Goal: Transaction & Acquisition: Purchase product/service

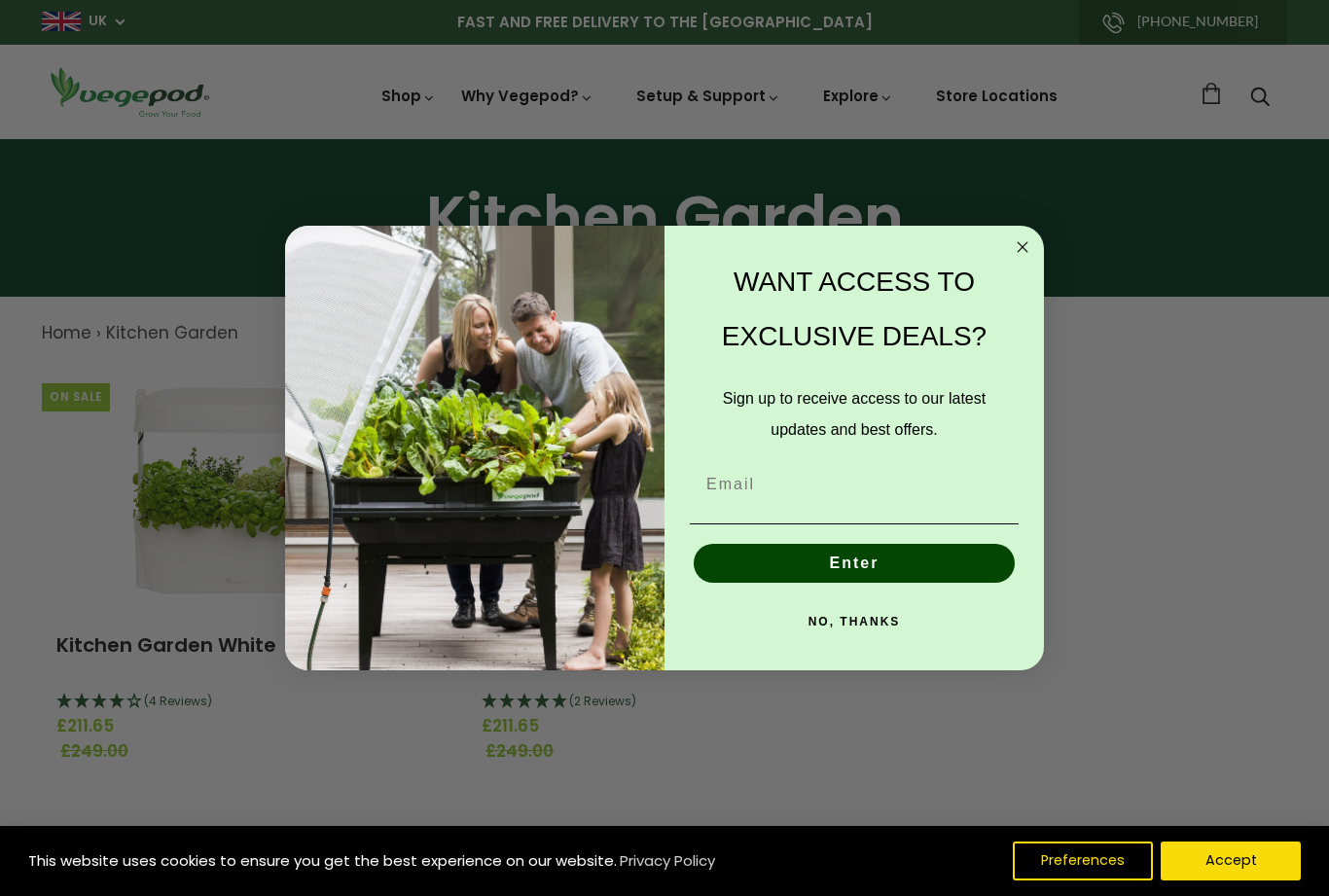
click at [1031, 250] on circle "Close dialog" at bounding box center [1022, 247] width 23 height 23
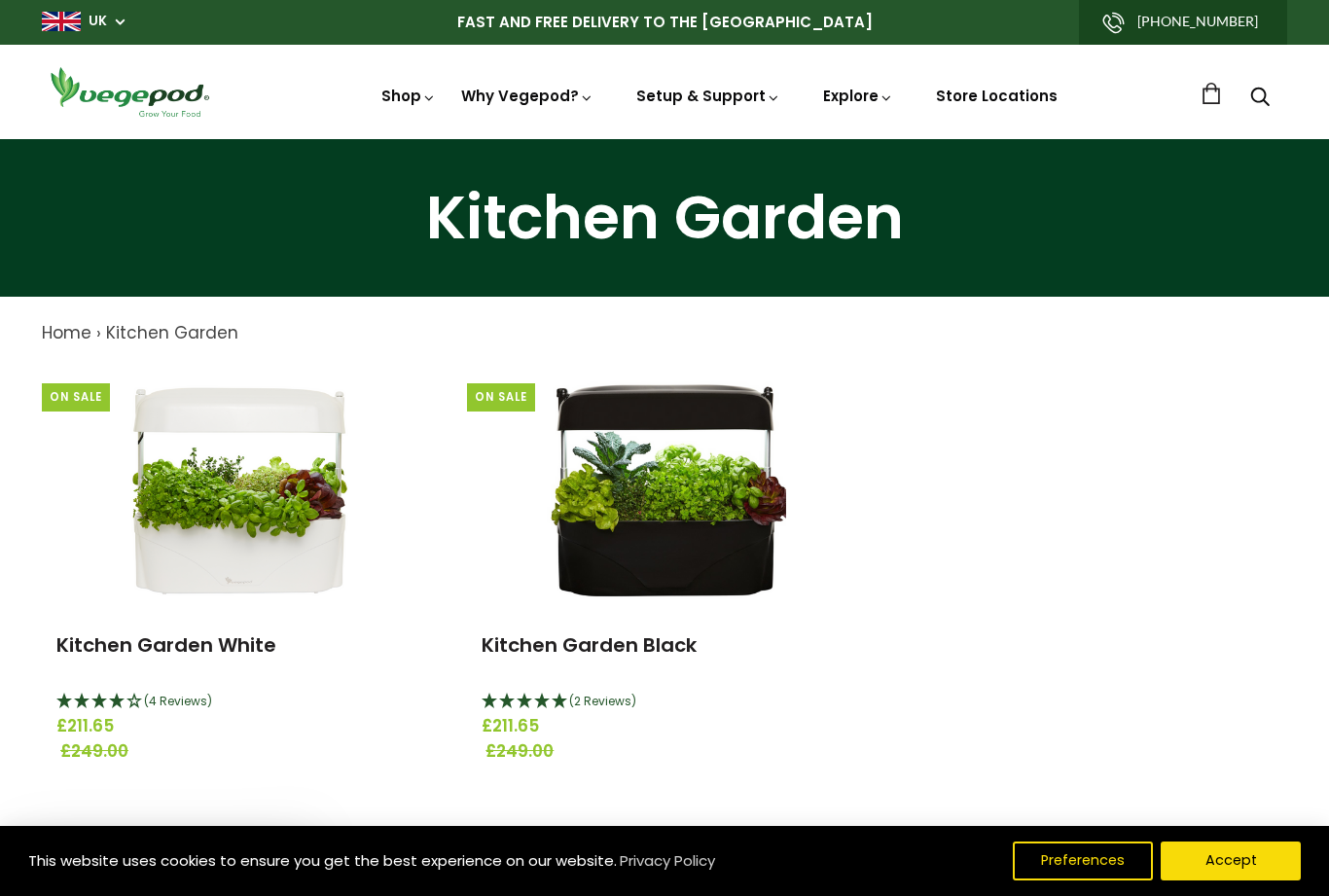
click at [167, 633] on link "Kitchen Garden White" at bounding box center [166, 646] width 220 height 28
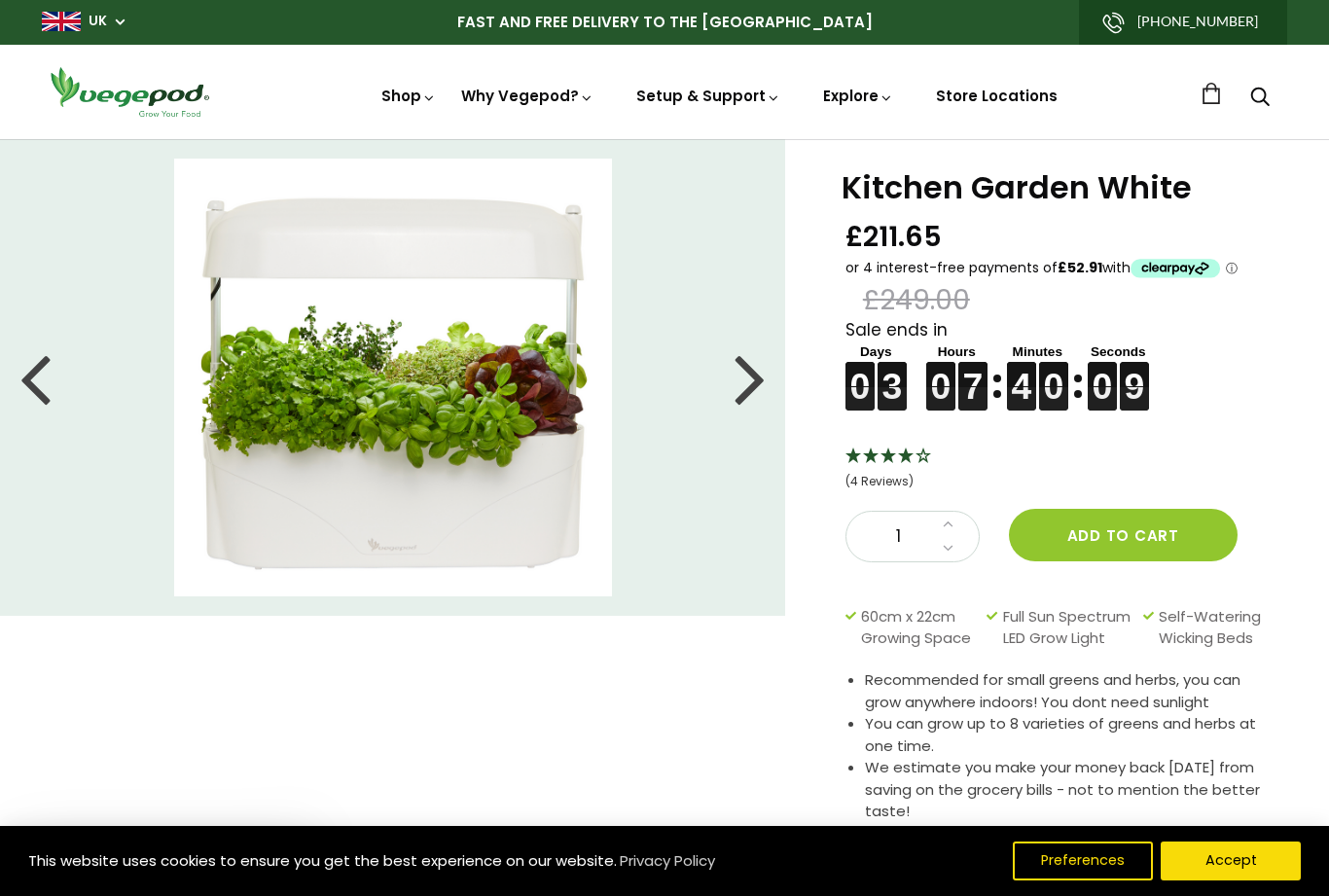
click at [754, 382] on div at bounding box center [750, 377] width 31 height 88
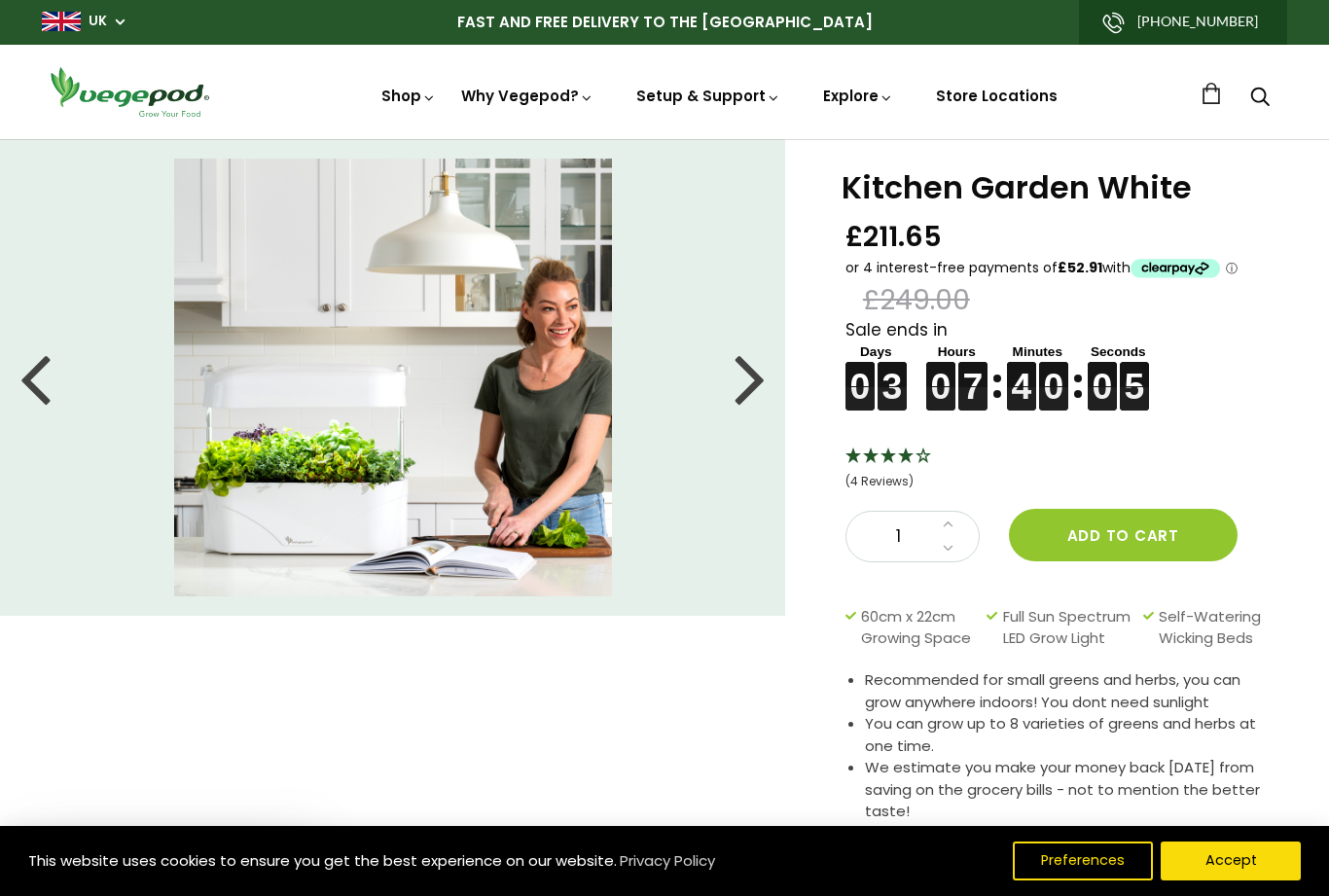
click at [759, 395] on div at bounding box center [750, 377] width 31 height 88
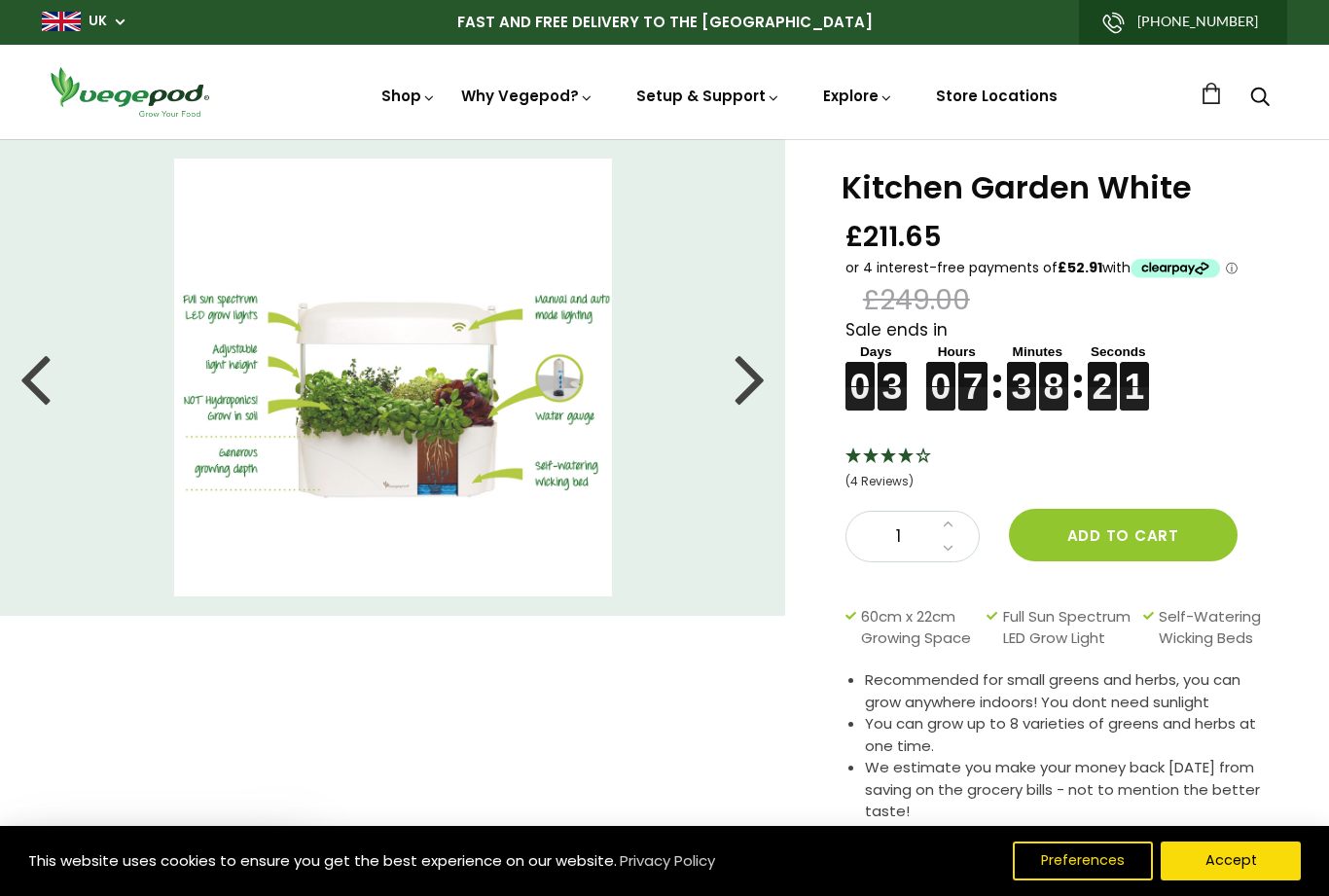
click at [758, 389] on div at bounding box center [750, 377] width 31 height 88
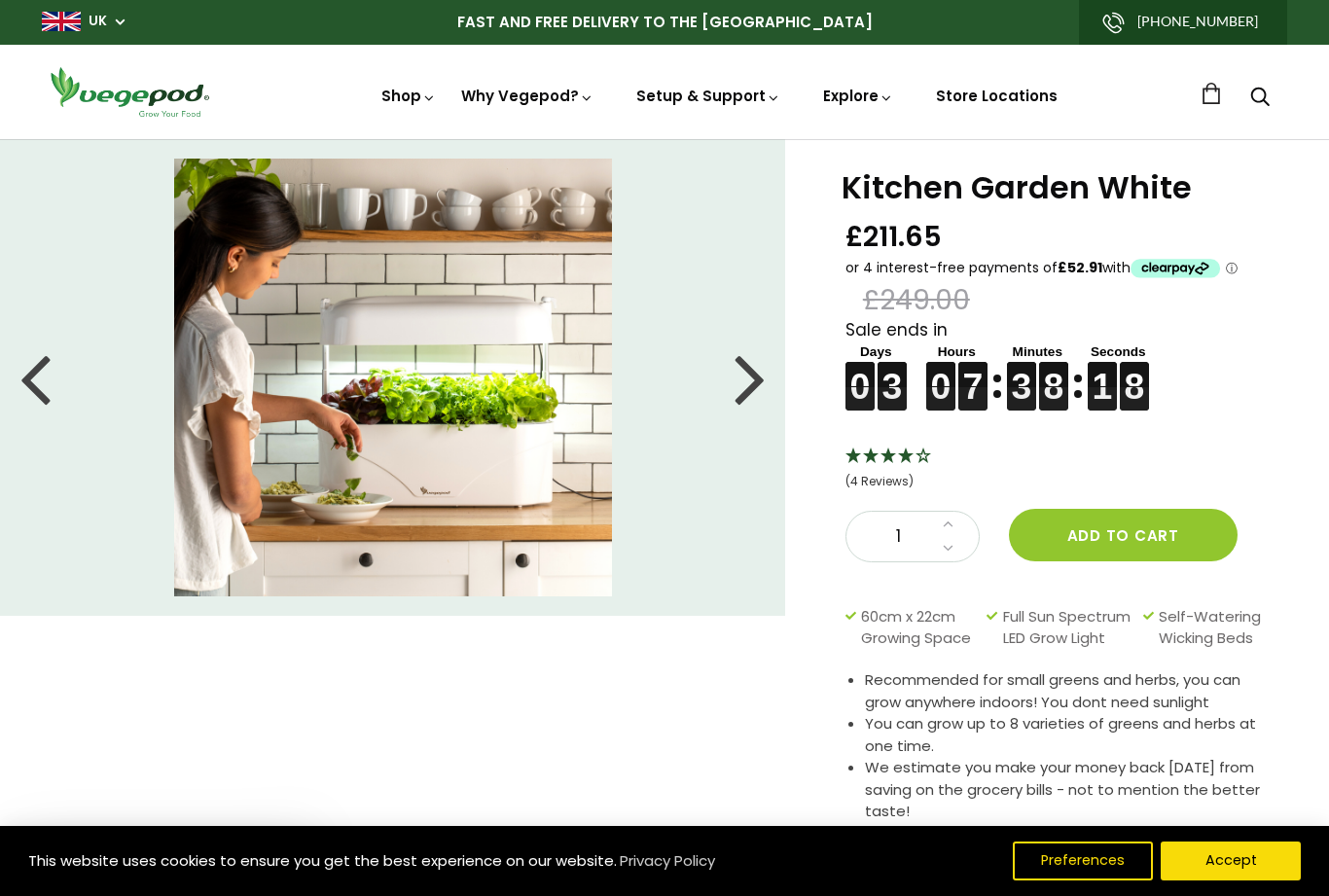
click at [758, 392] on div at bounding box center [750, 377] width 31 height 88
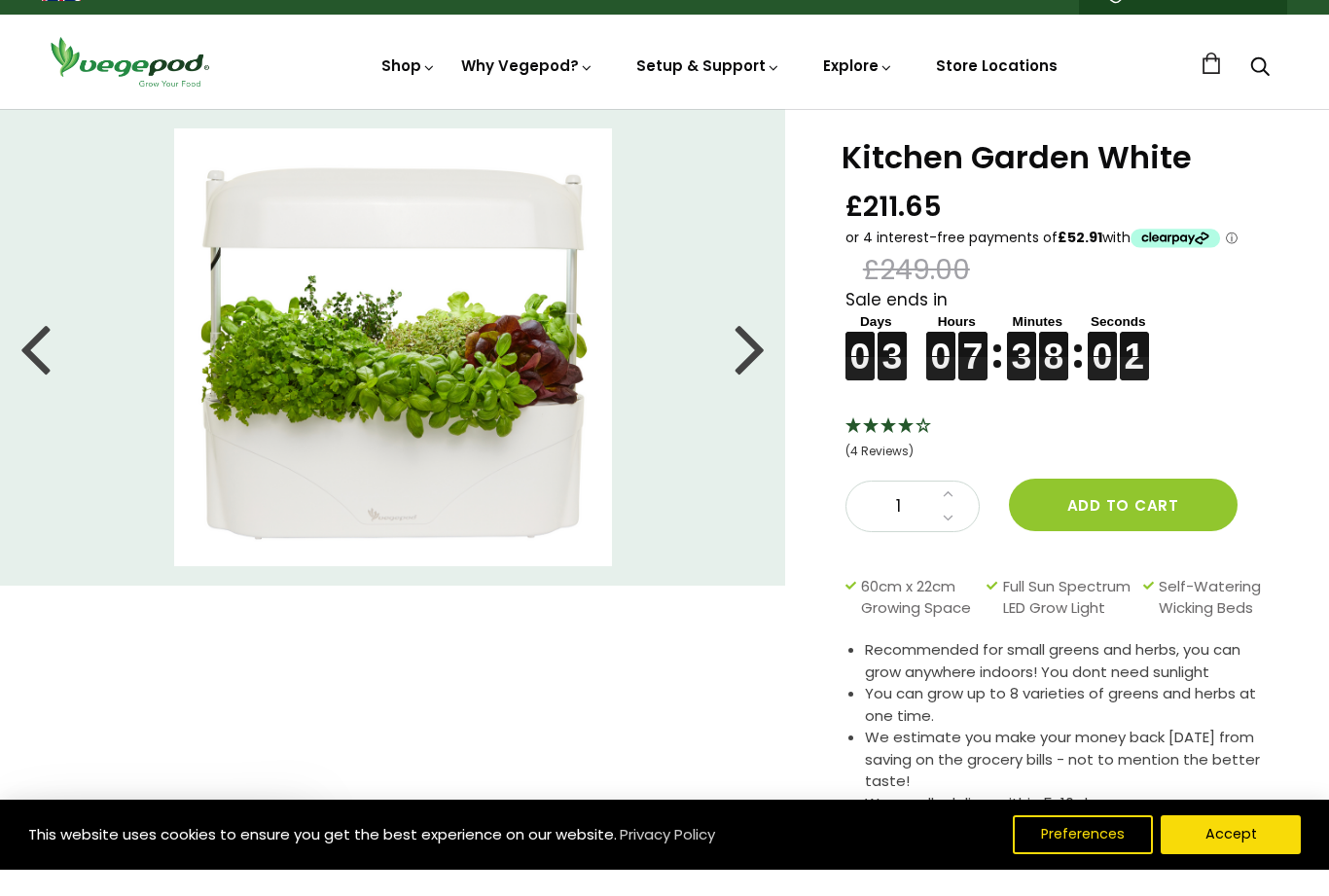
scroll to position [35, 0]
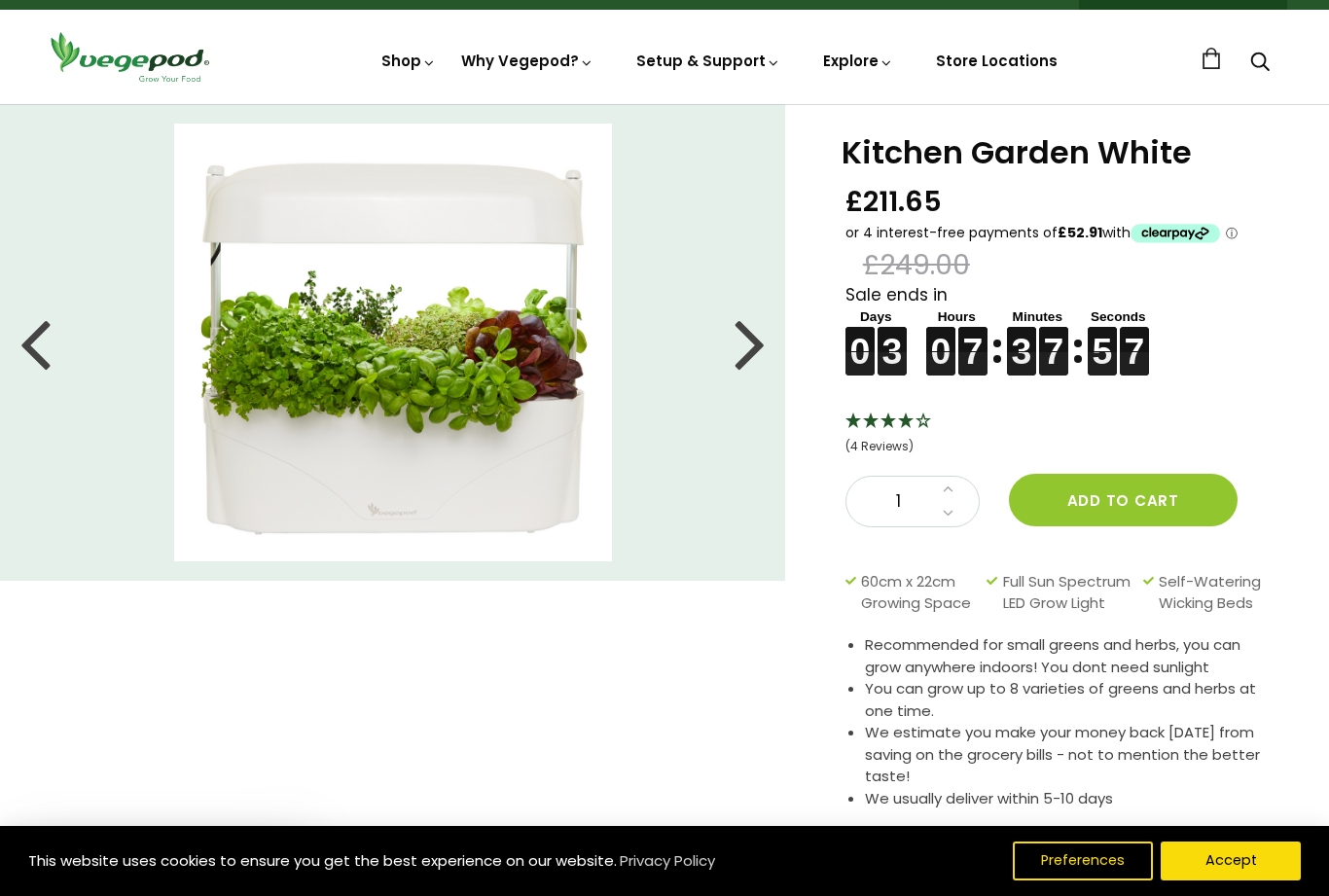
click at [757, 336] on div at bounding box center [750, 342] width 31 height 88
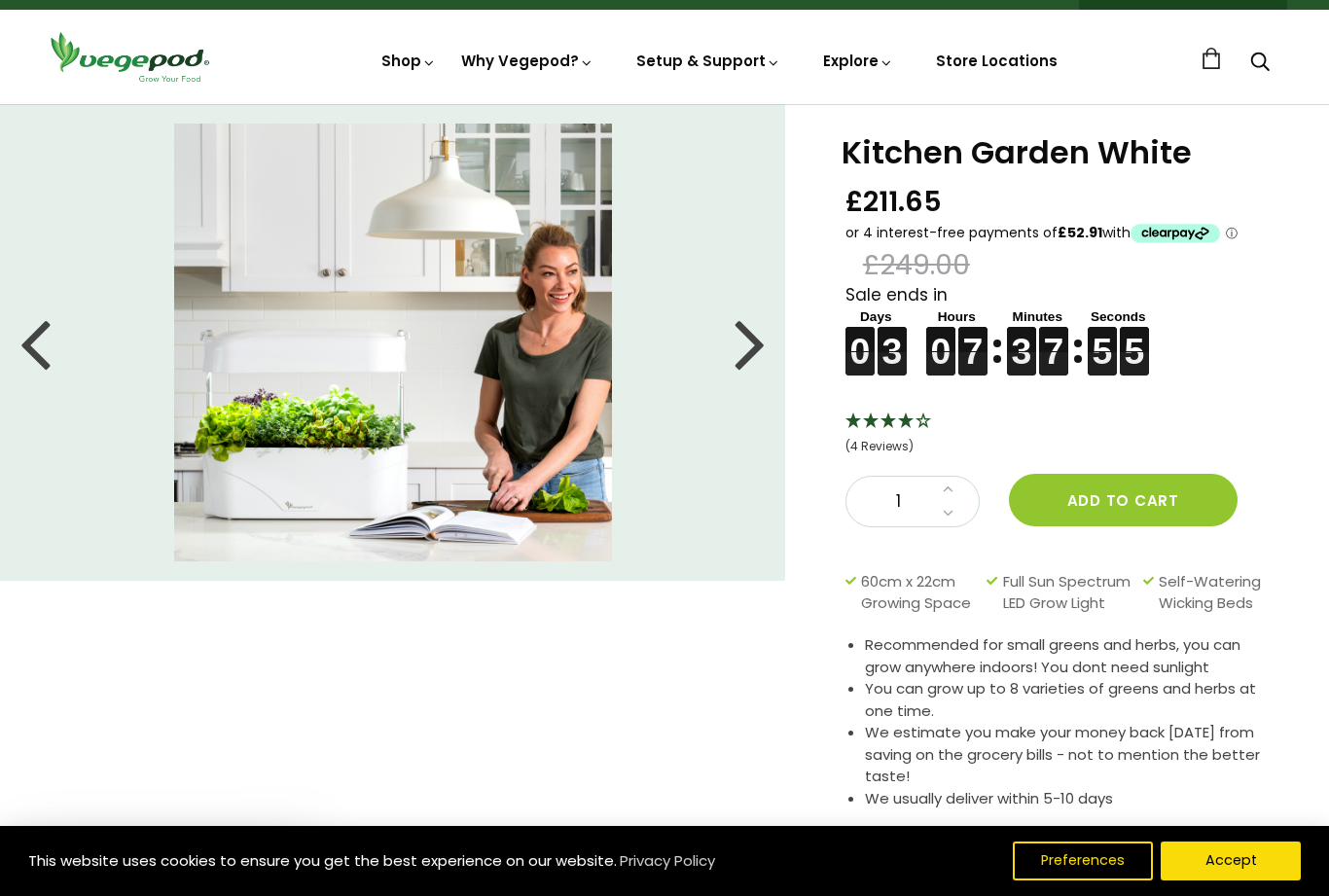
click at [756, 353] on div at bounding box center [750, 342] width 31 height 88
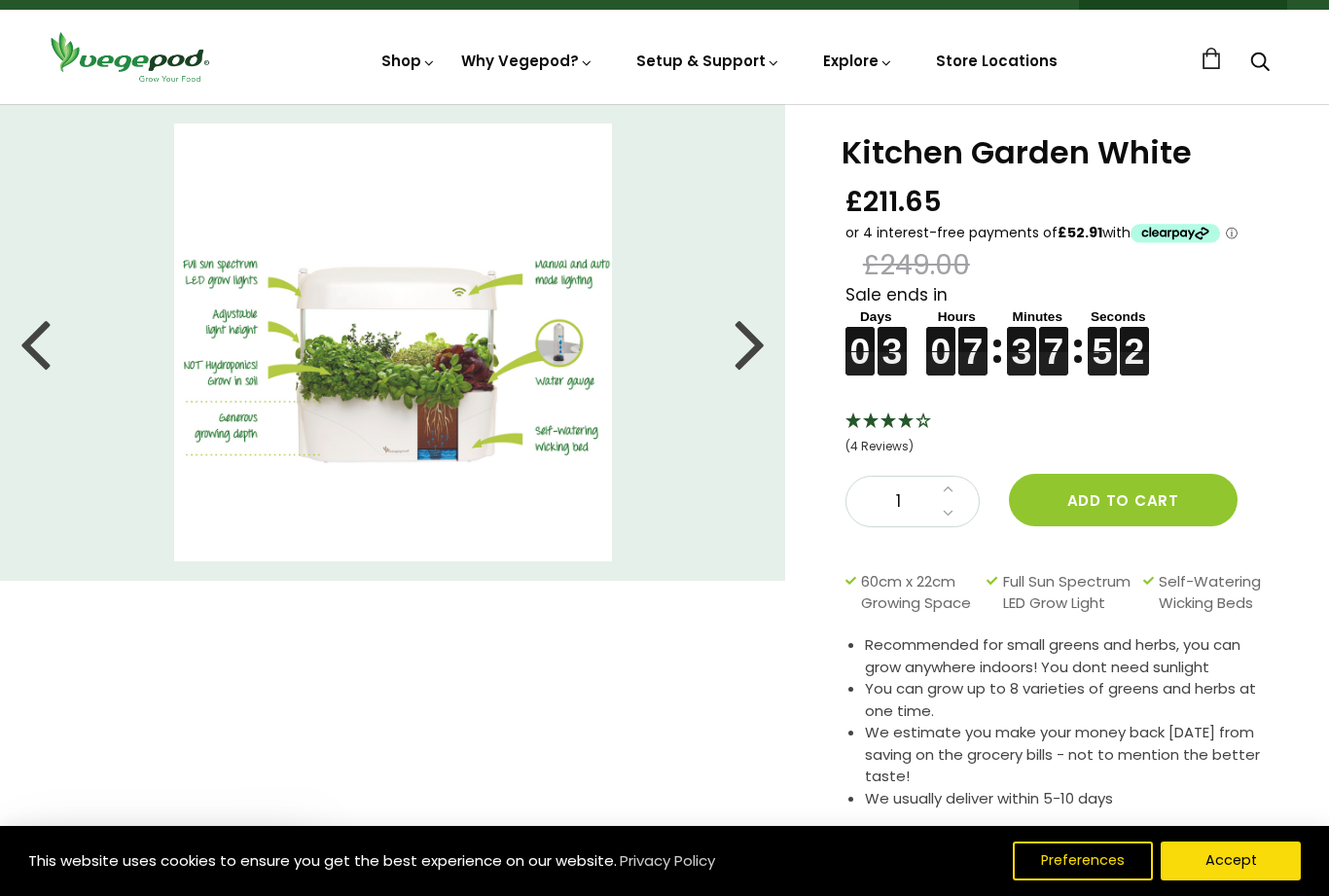
click at [771, 350] on li at bounding box center [393, 342] width 785 height 438
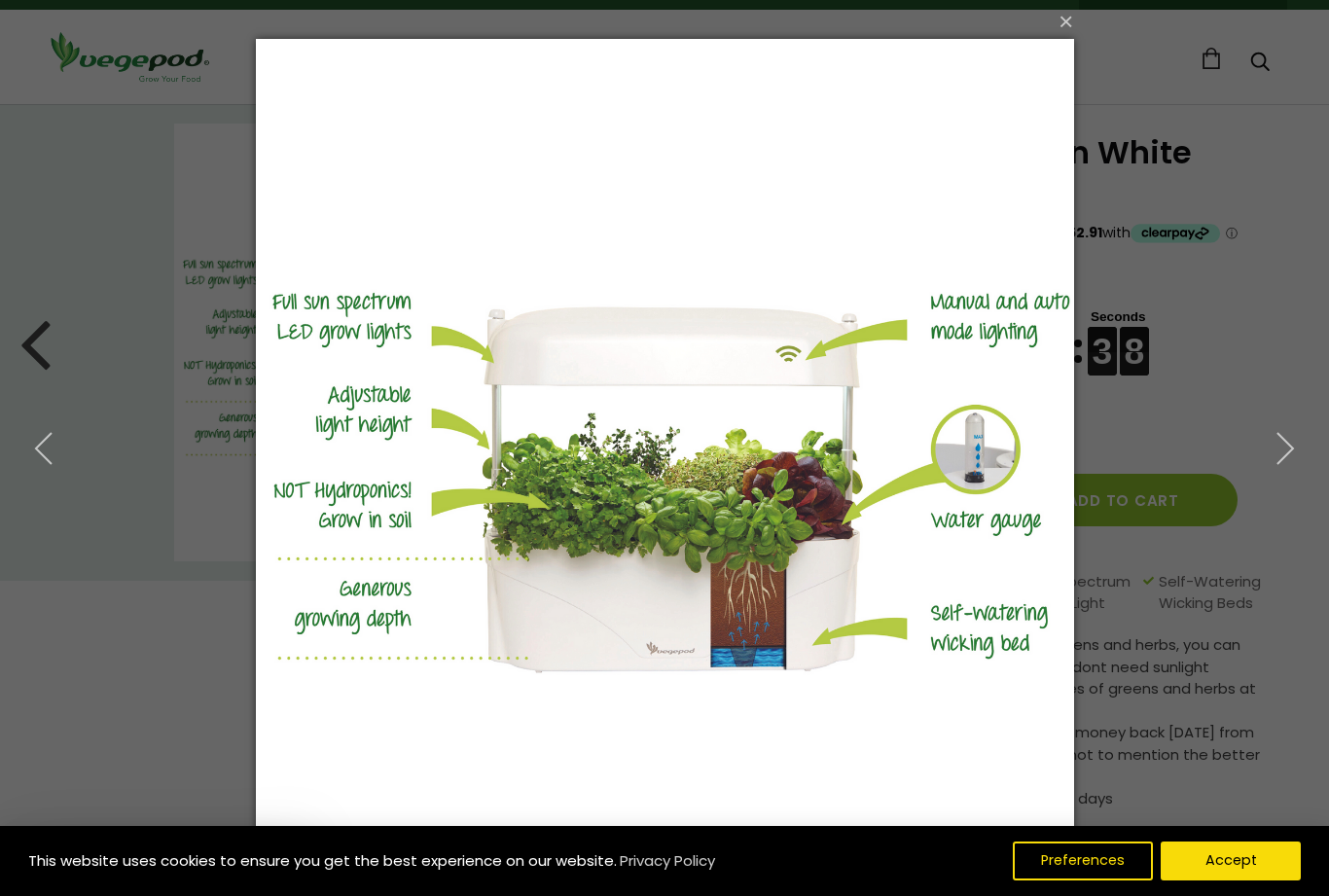
click at [1072, 36] on button "×" at bounding box center [671, 21] width 819 height 43
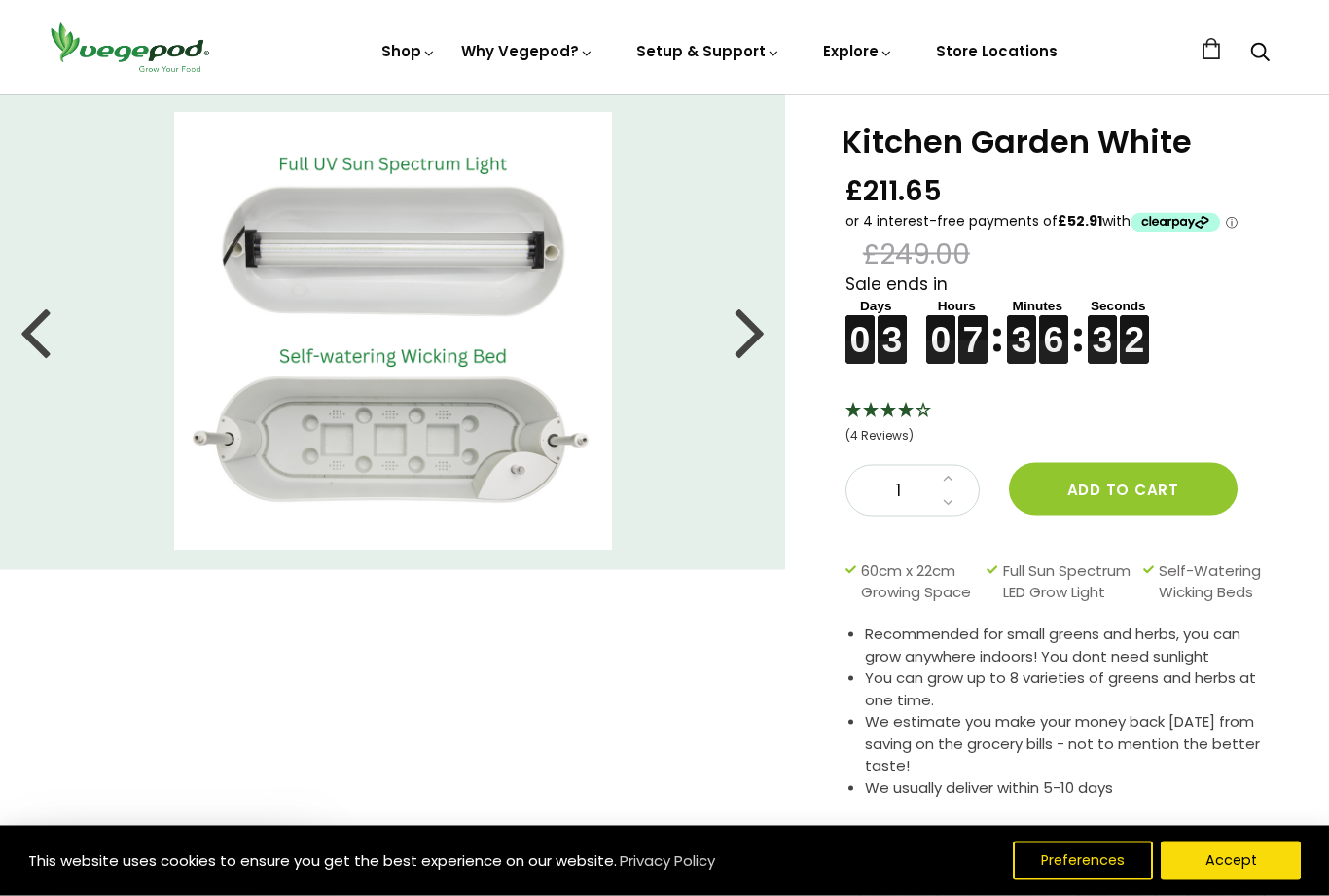
scroll to position [0, 0]
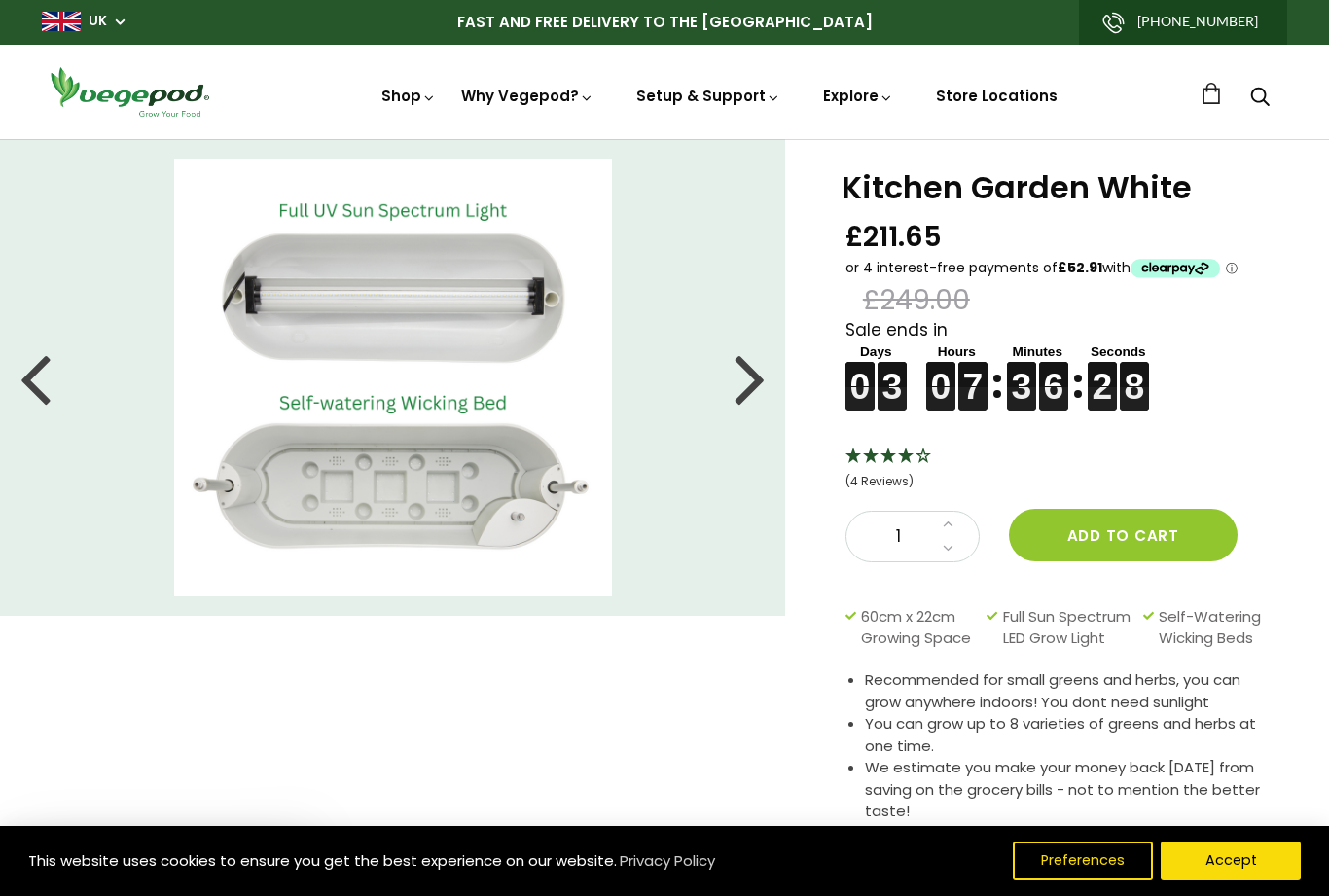
click at [764, 383] on div at bounding box center [750, 377] width 31 height 88
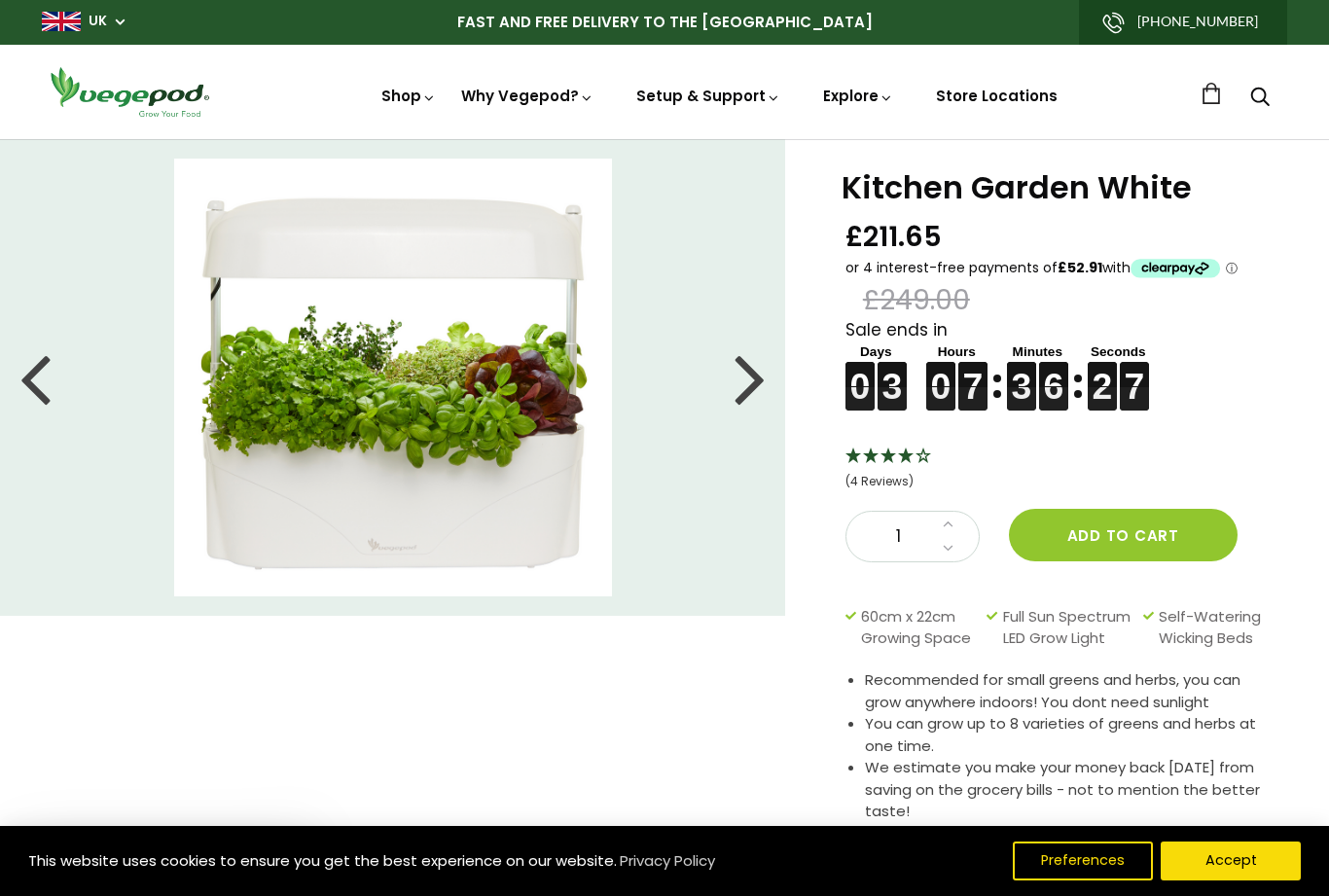
click at [763, 387] on div at bounding box center [750, 377] width 31 height 88
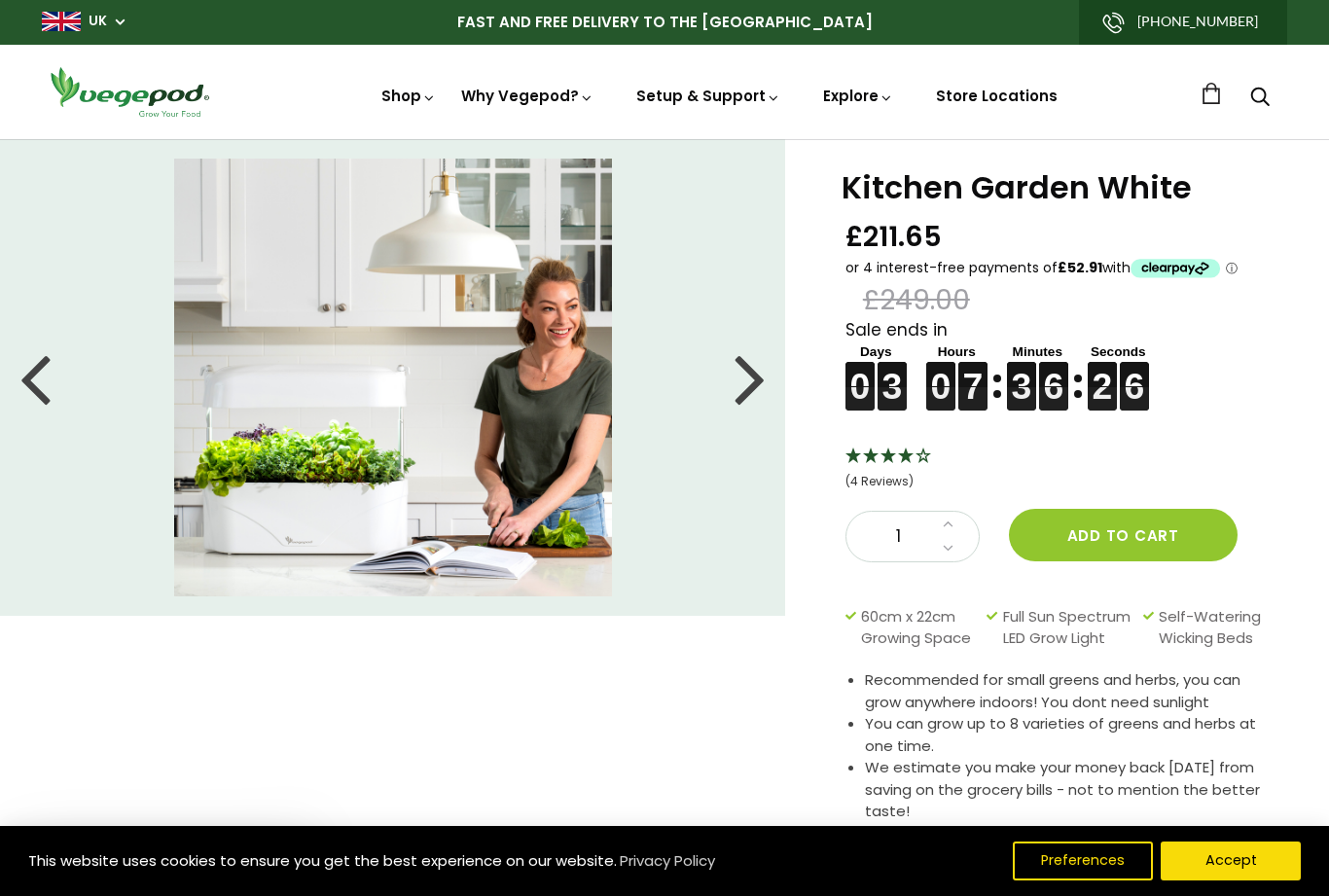
click at [766, 389] on li at bounding box center [393, 377] width 785 height 438
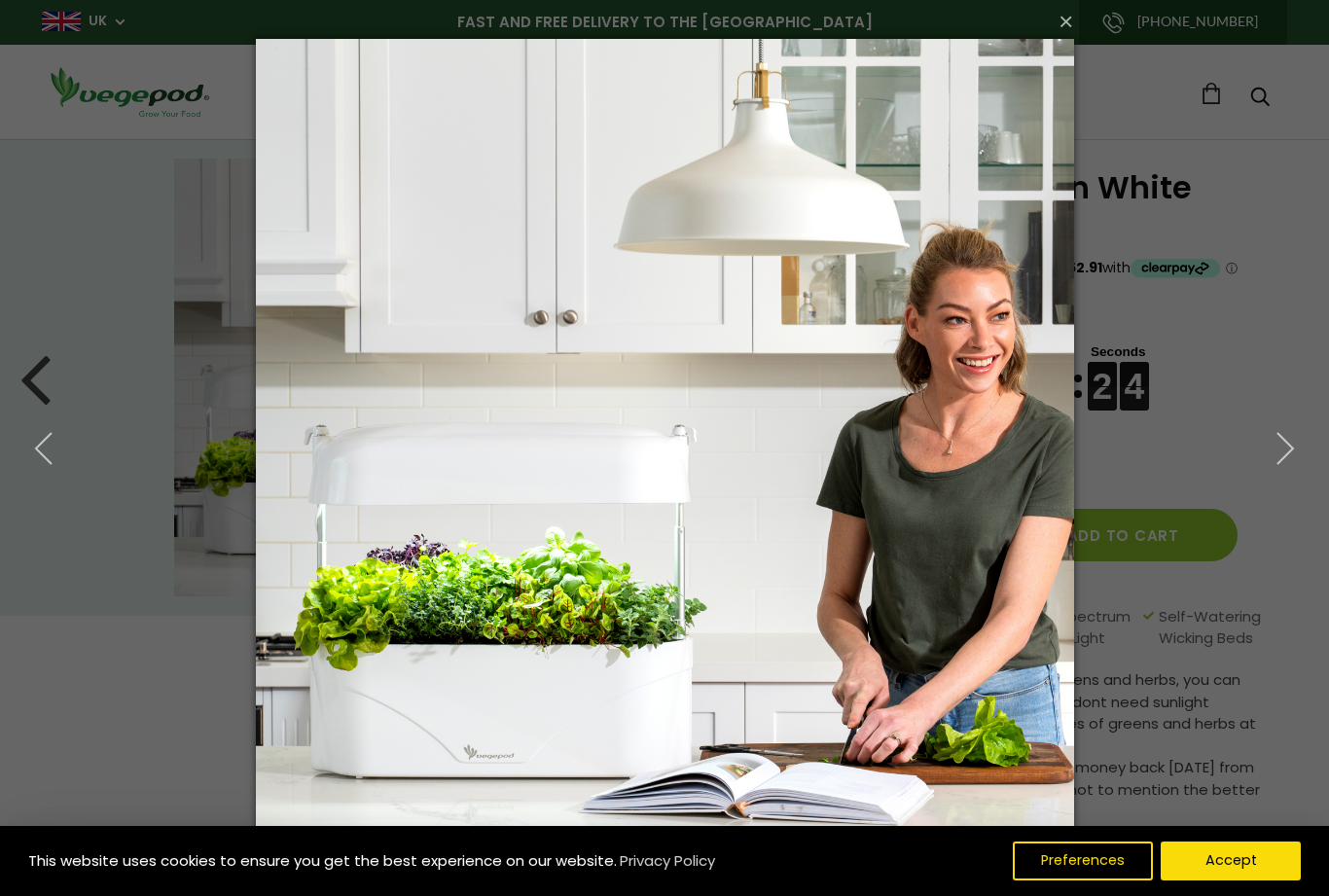
click at [722, 536] on img at bounding box center [665, 448] width 819 height 896
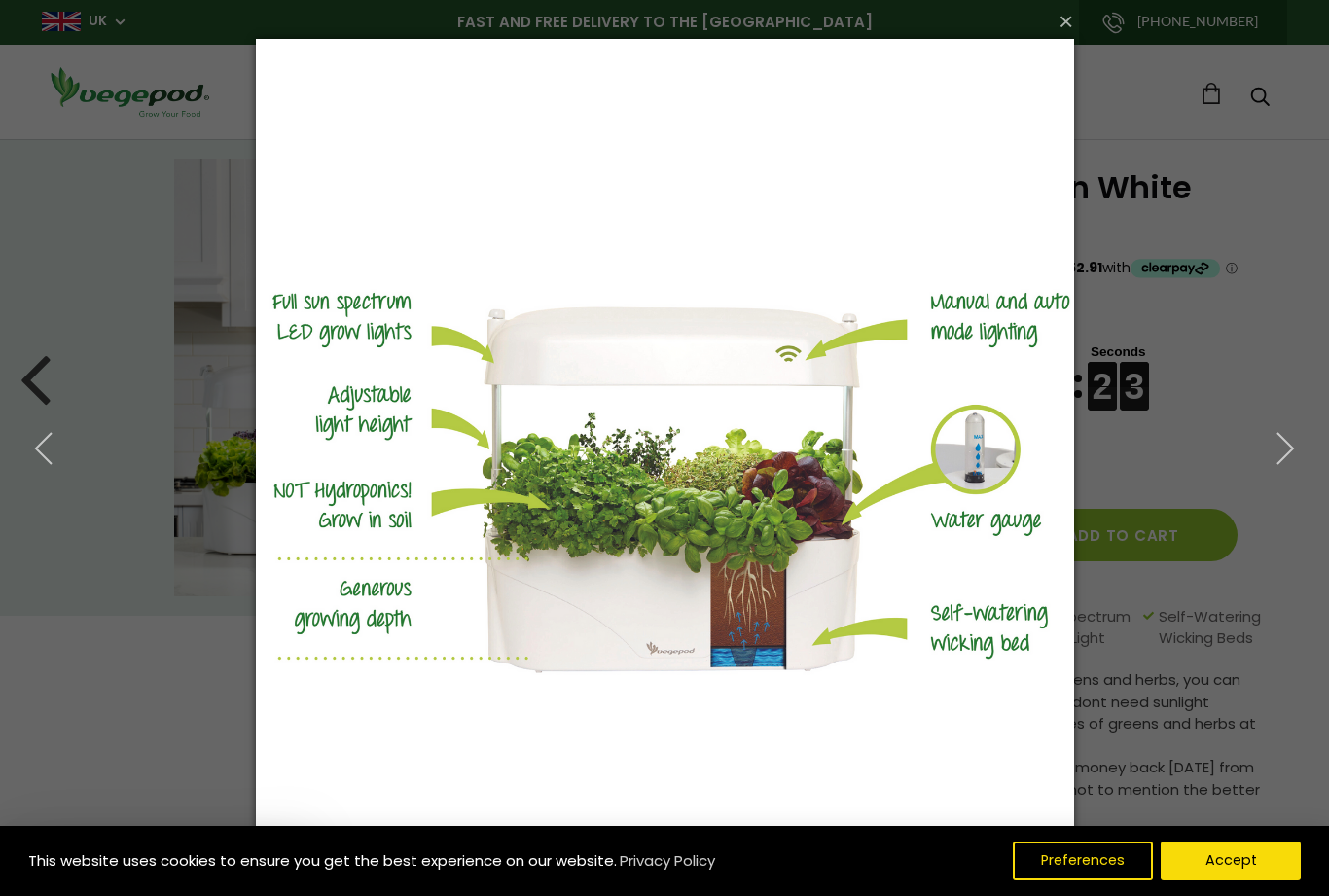
click at [1287, 445] on icon "button" at bounding box center [1285, 448] width 35 height 35
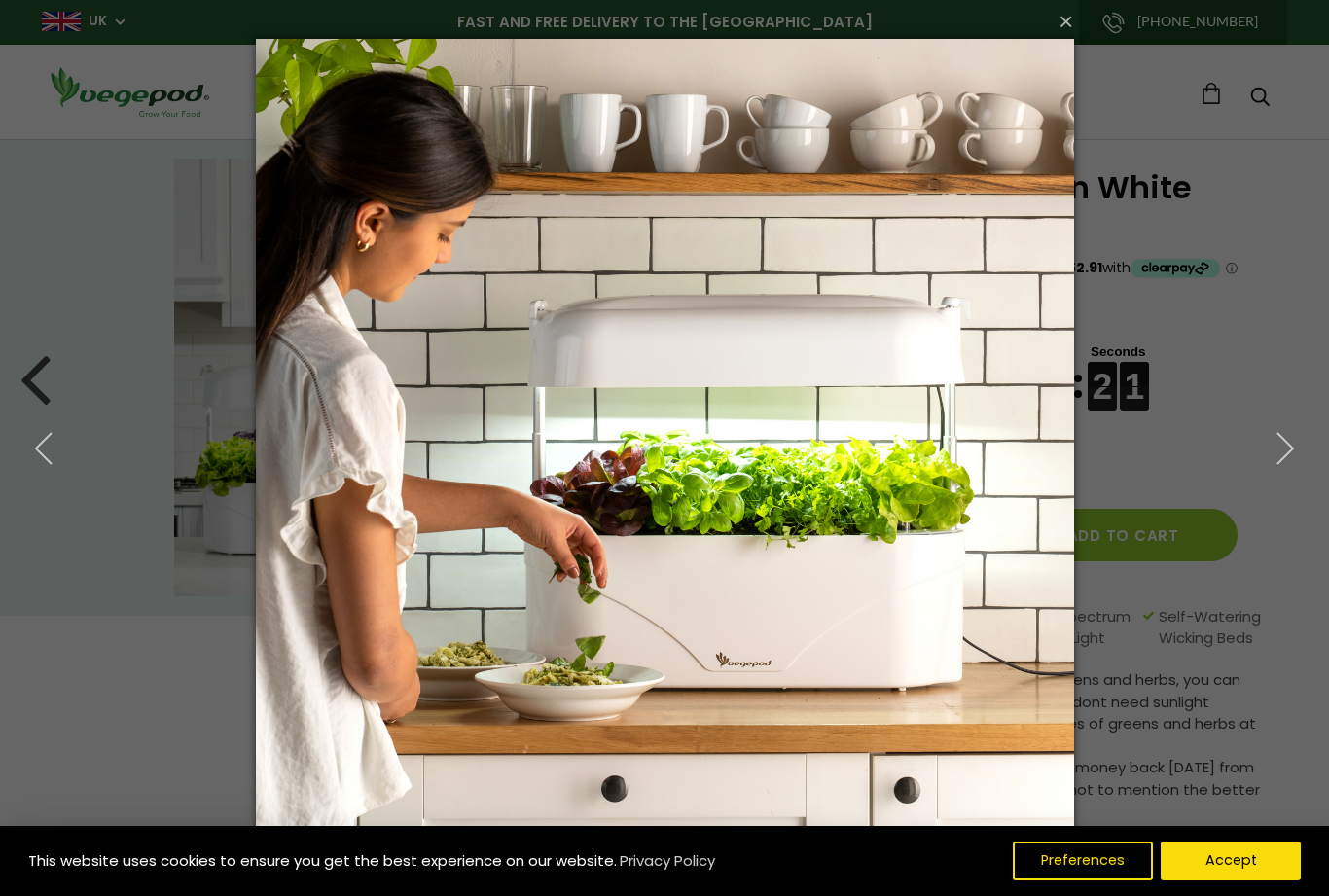
click at [1295, 453] on icon "button" at bounding box center [1285, 448] width 35 height 35
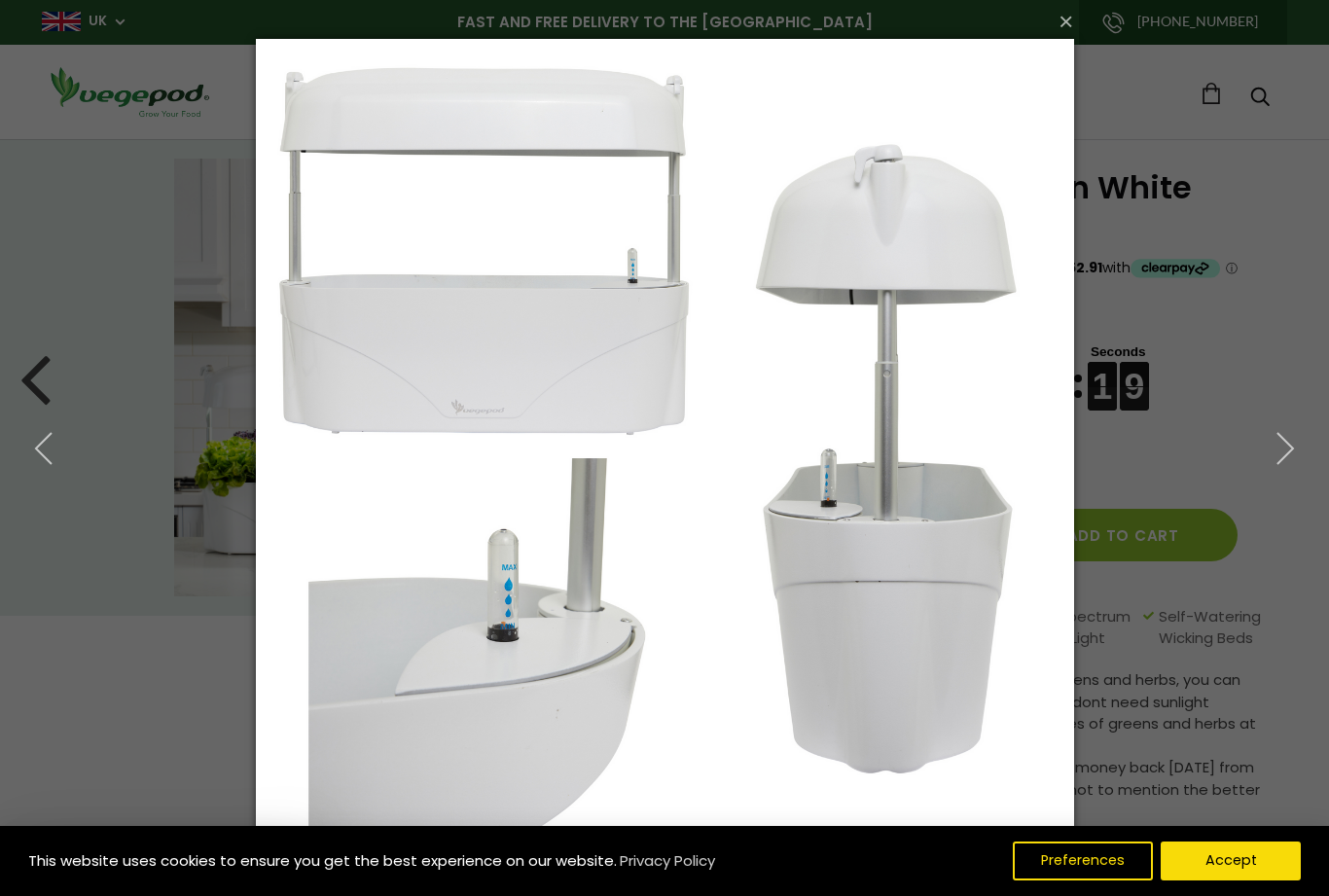
click at [1292, 440] on icon "button" at bounding box center [1285, 448] width 35 height 35
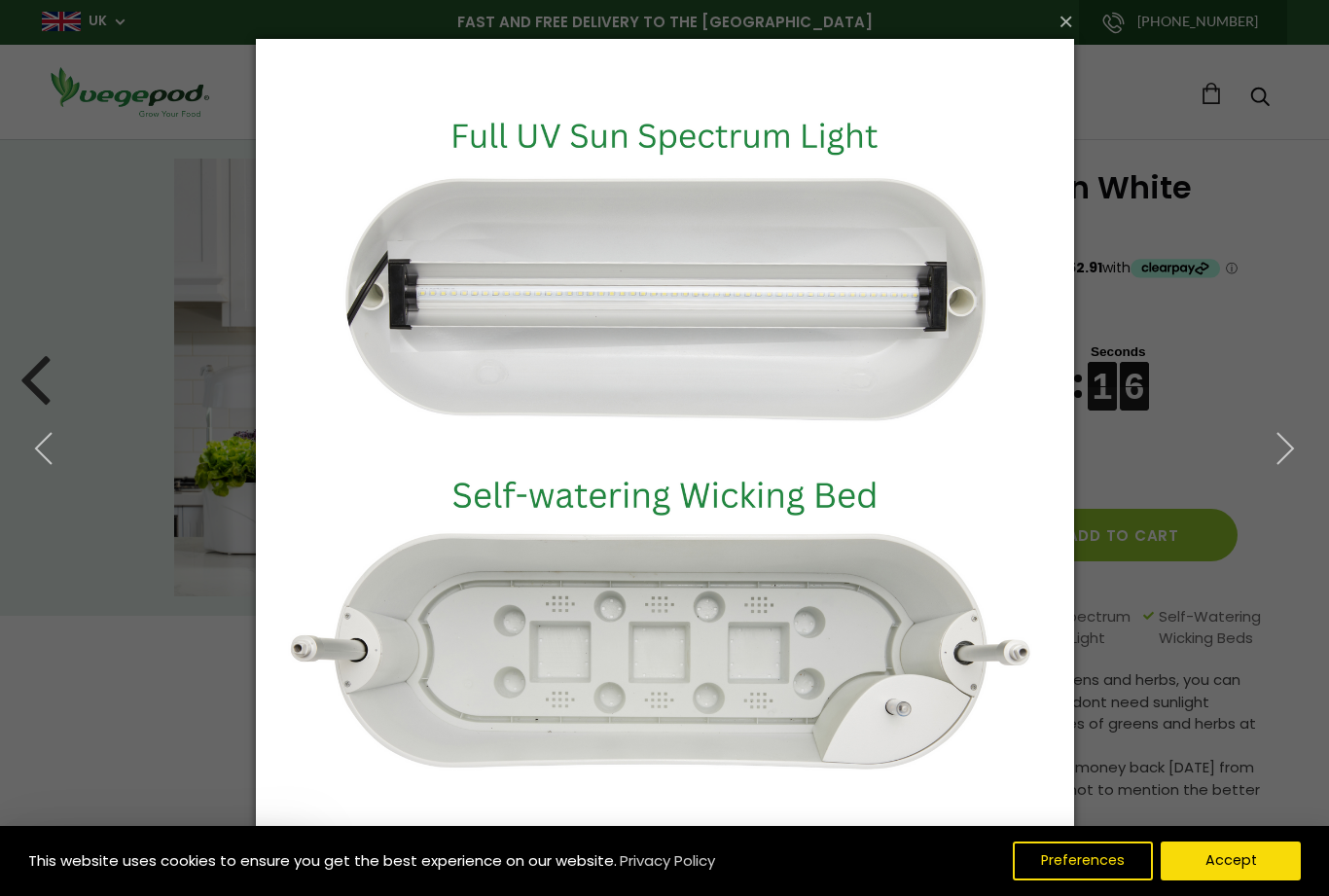
click at [1291, 461] on icon "button" at bounding box center [1285, 448] width 35 height 35
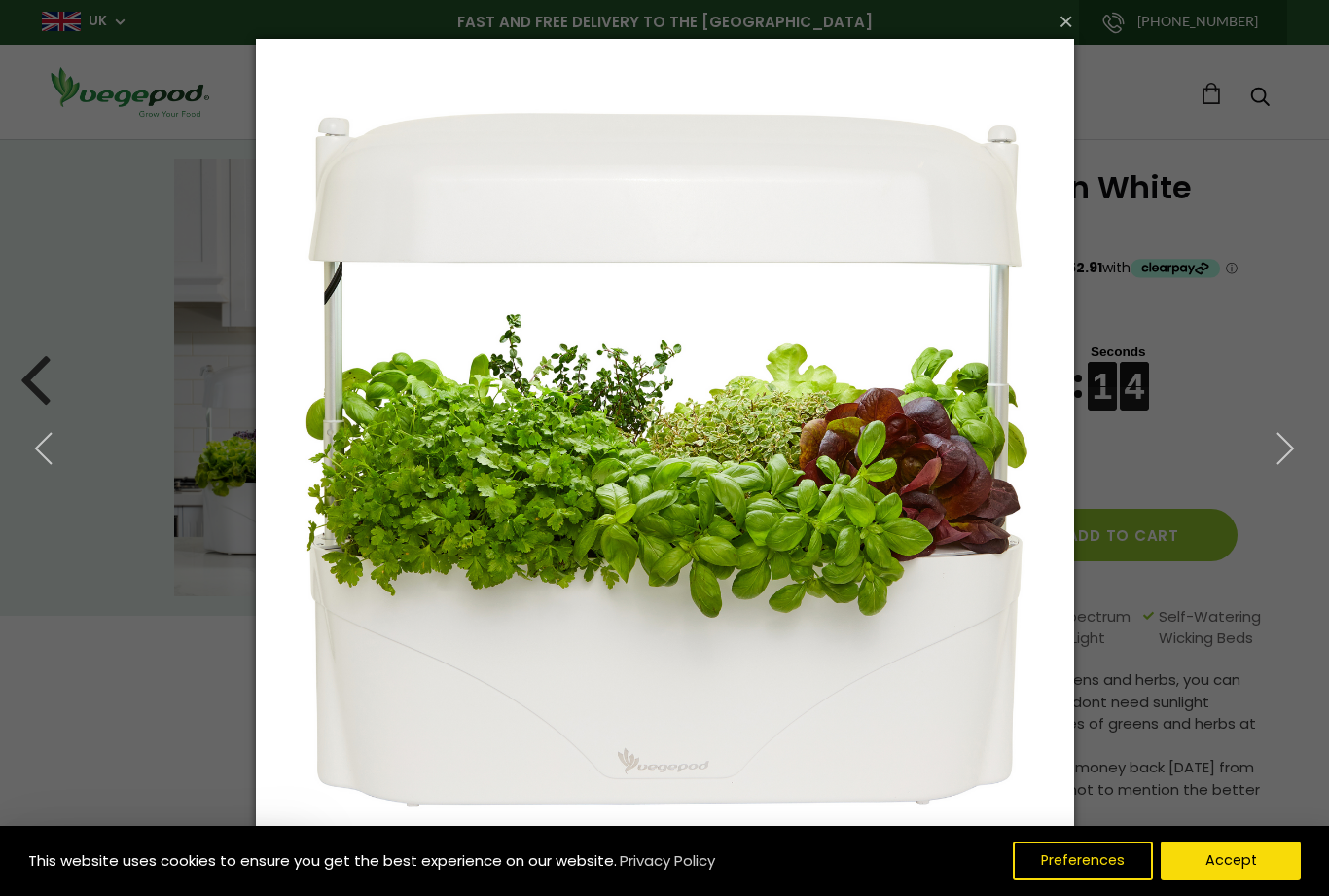
click at [1293, 463] on icon "button" at bounding box center [1285, 448] width 35 height 35
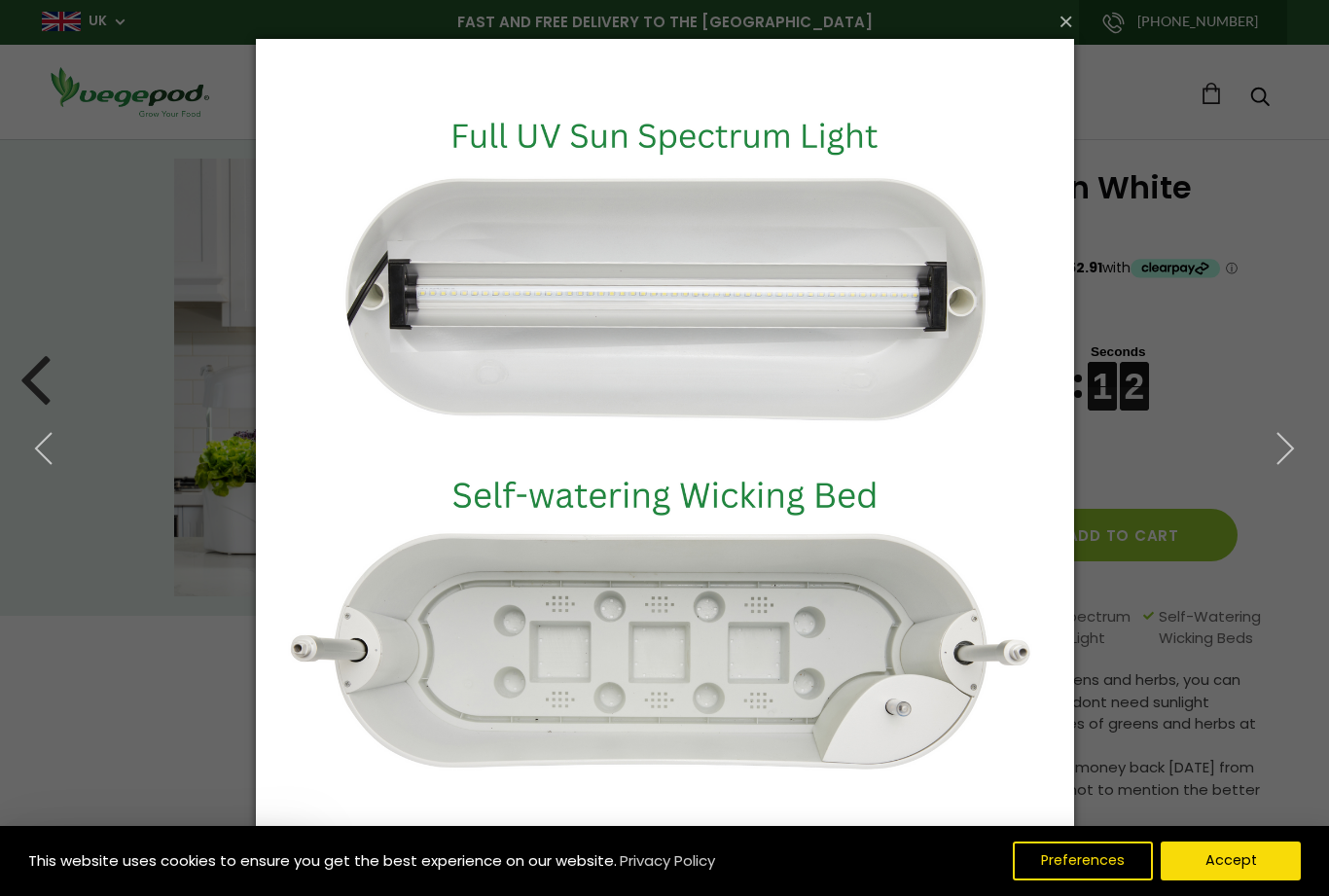
click at [1293, 457] on icon "button" at bounding box center [1285, 448] width 35 height 35
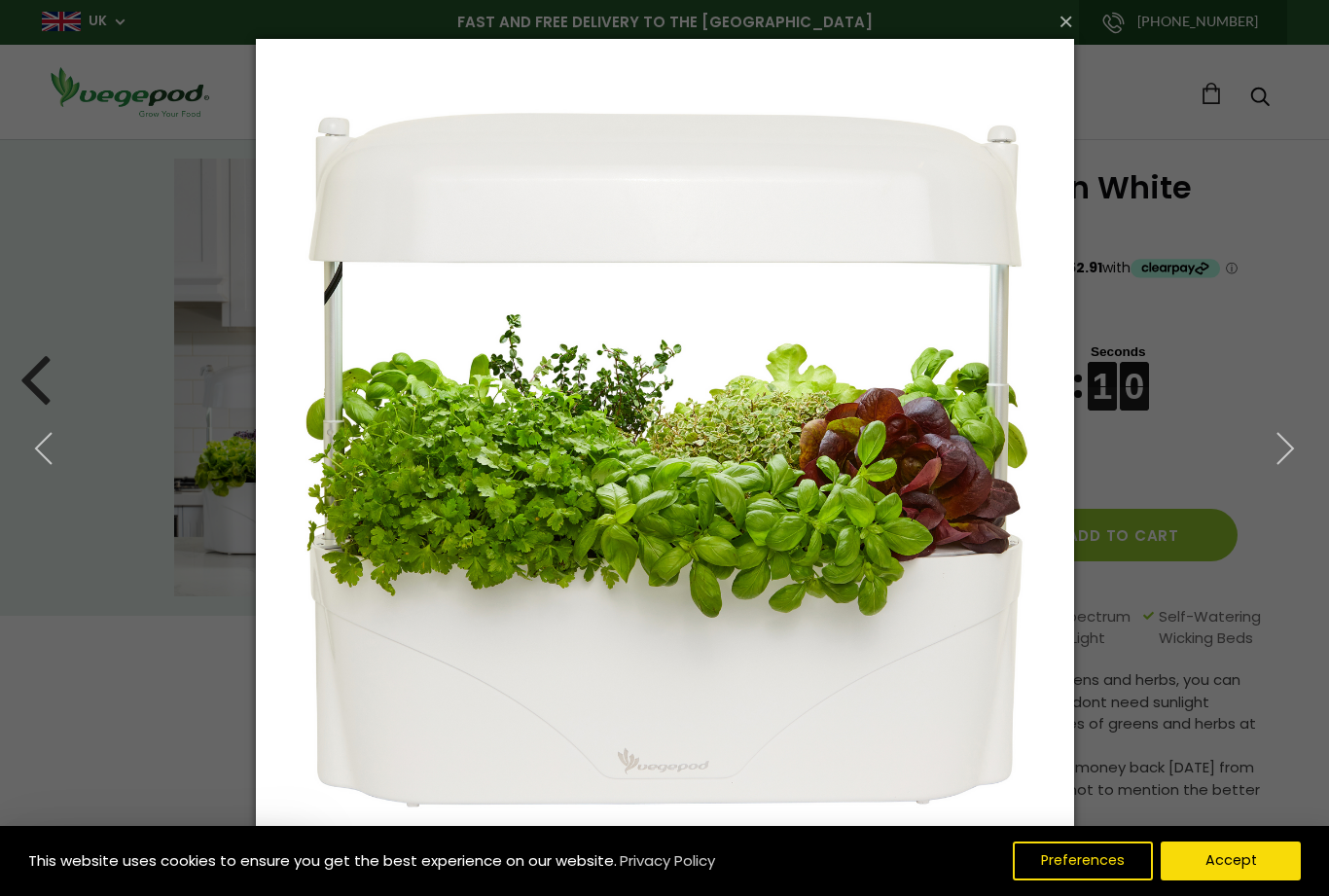
click at [1073, 34] on button "×" at bounding box center [671, 21] width 819 height 43
